Goal: Navigation & Orientation: Find specific page/section

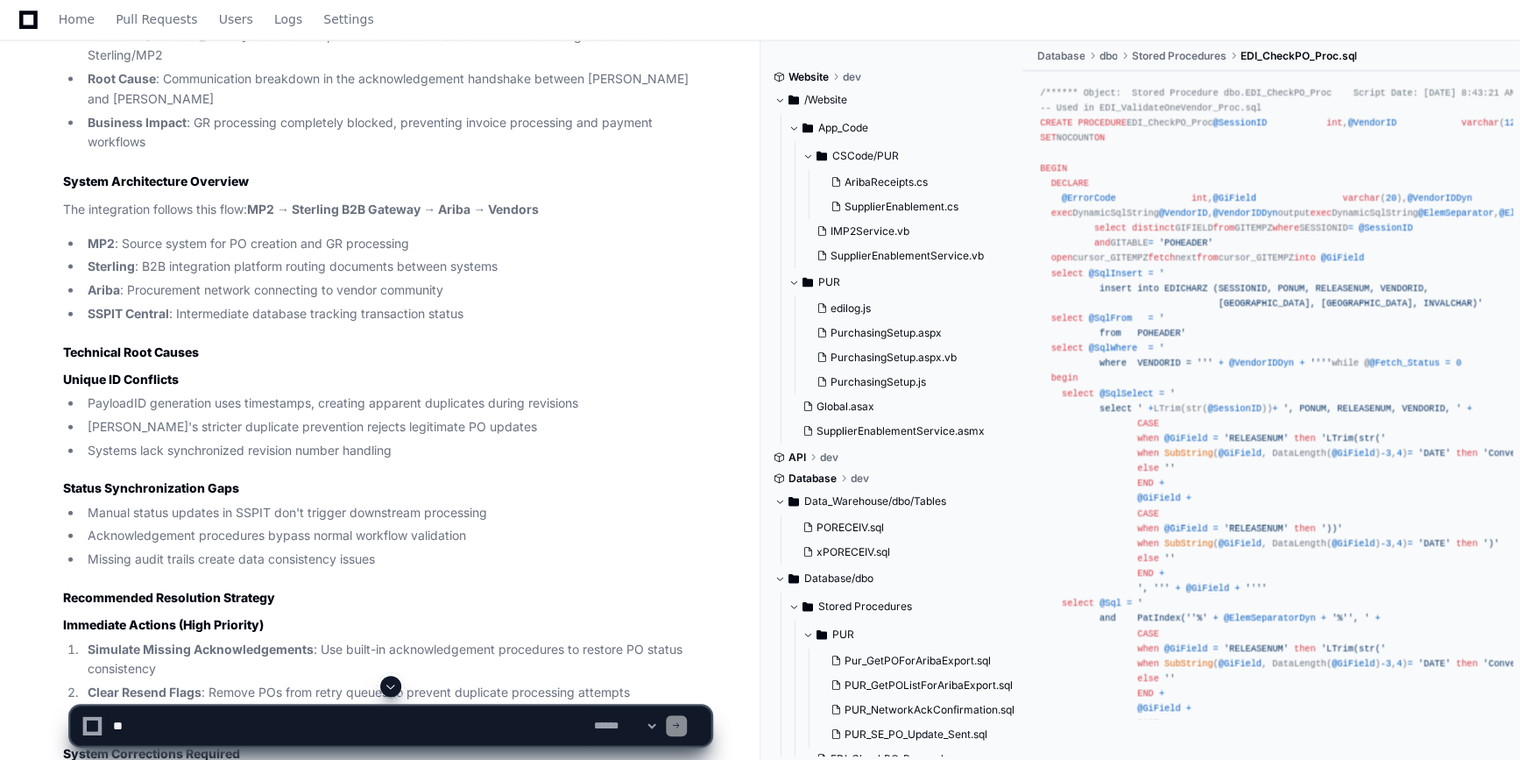
scroll to position [11849, 0]
click at [72, 25] on span "Home" at bounding box center [77, 19] width 36 height 11
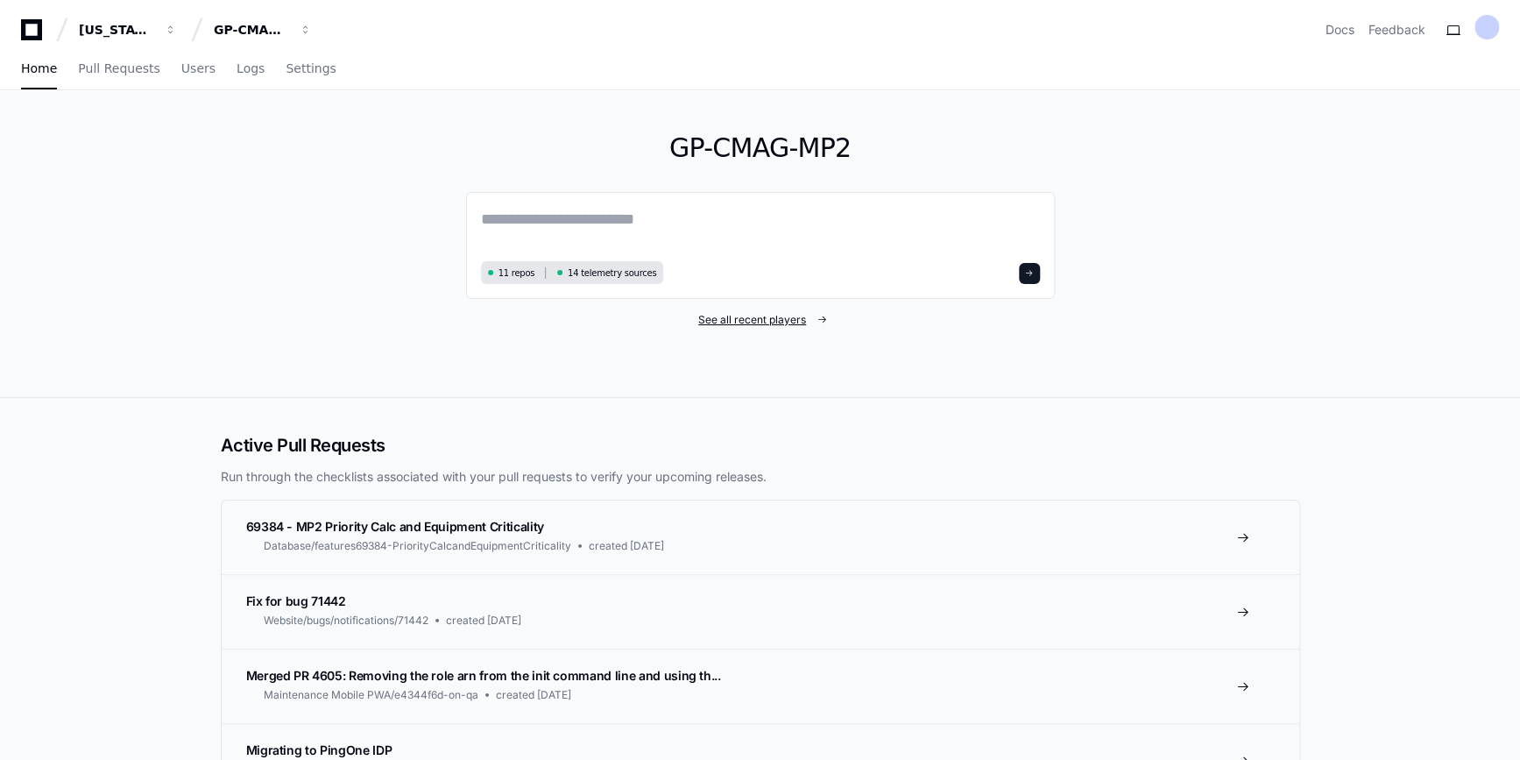
click at [738, 317] on span "See all recent players" at bounding box center [752, 320] width 108 height 14
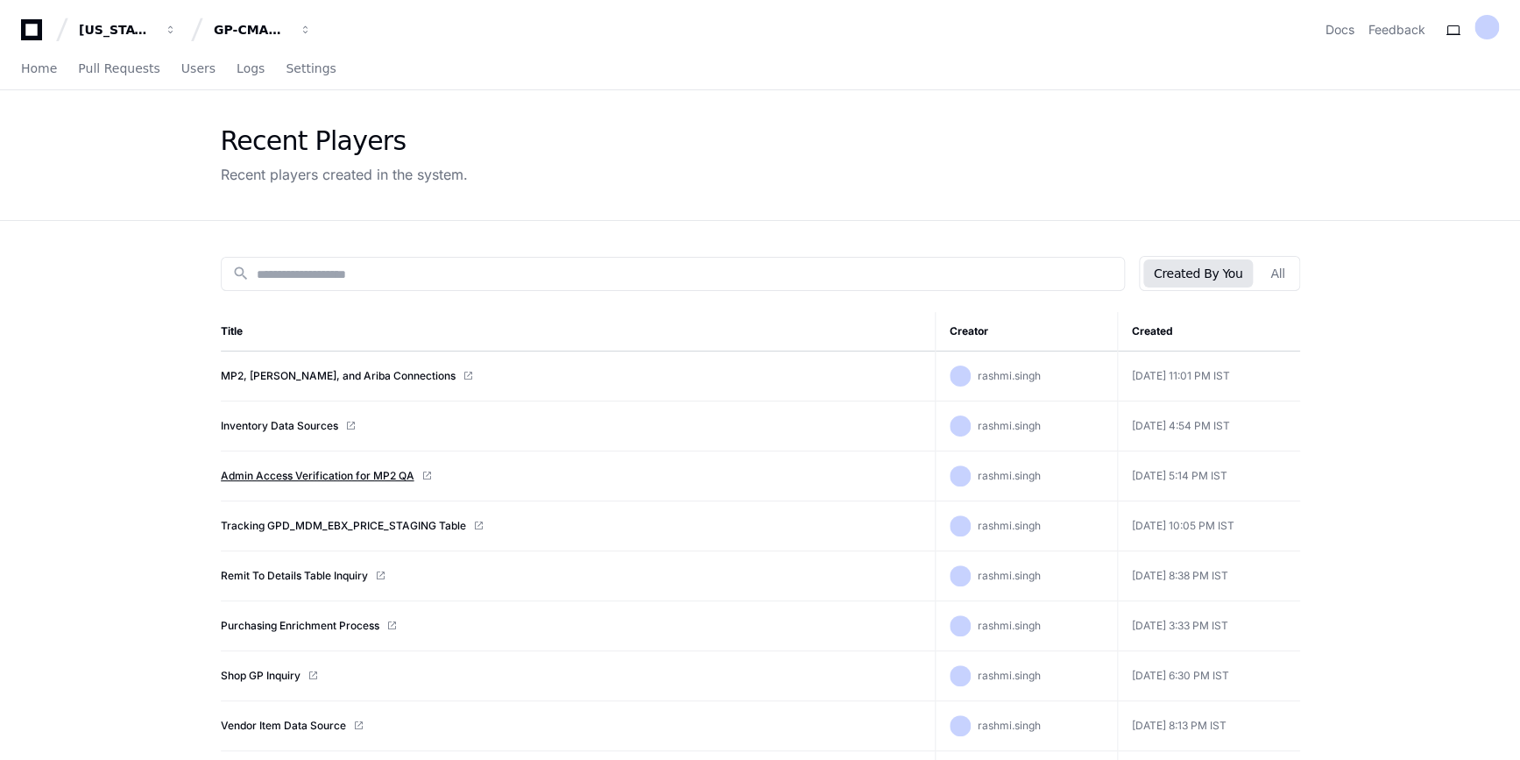
click at [298, 481] on link "Admin Access Verification for MP2 QA" at bounding box center [318, 476] width 194 height 14
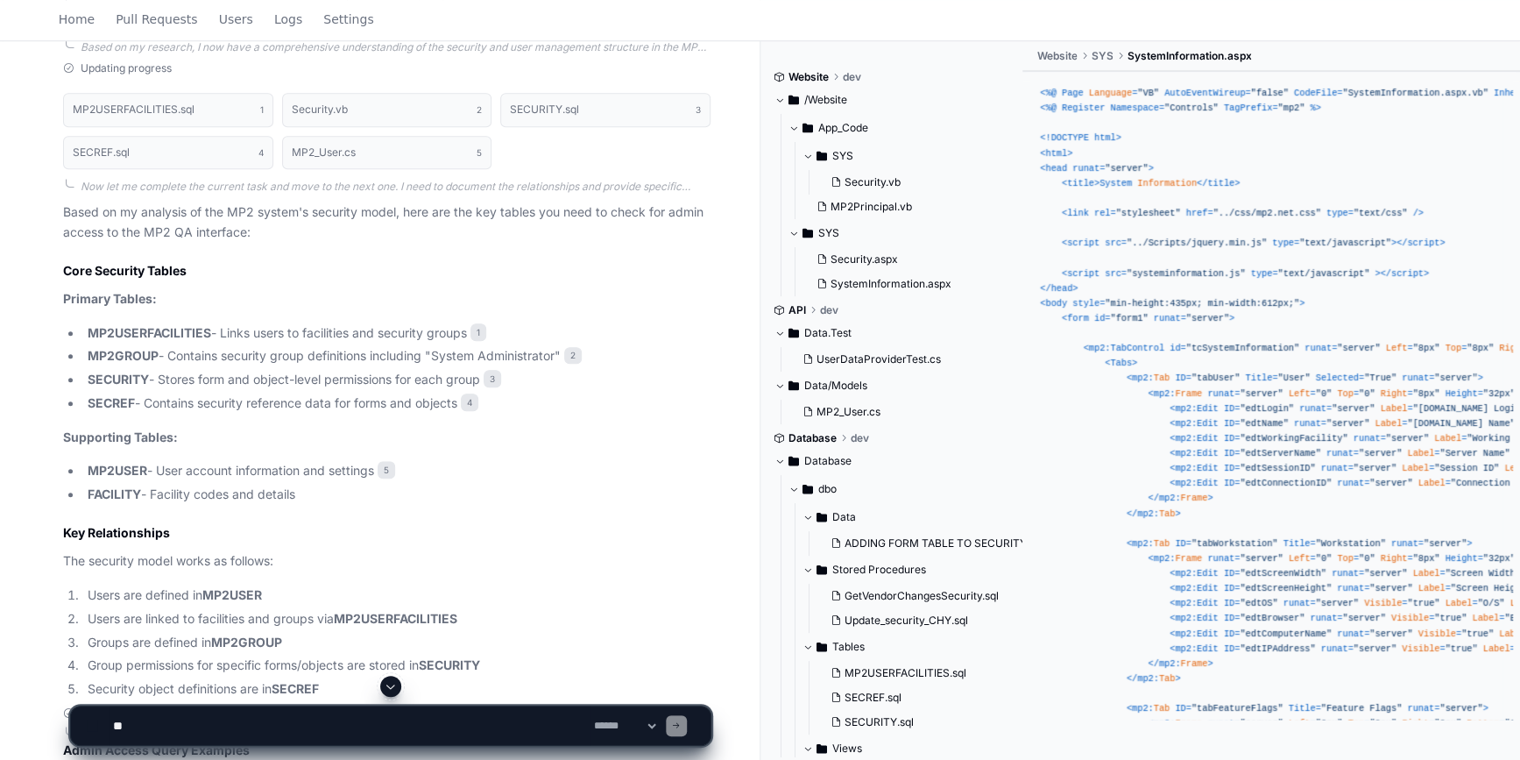
scroll to position [543, 0]
